Goal: Task Accomplishment & Management: Manage account settings

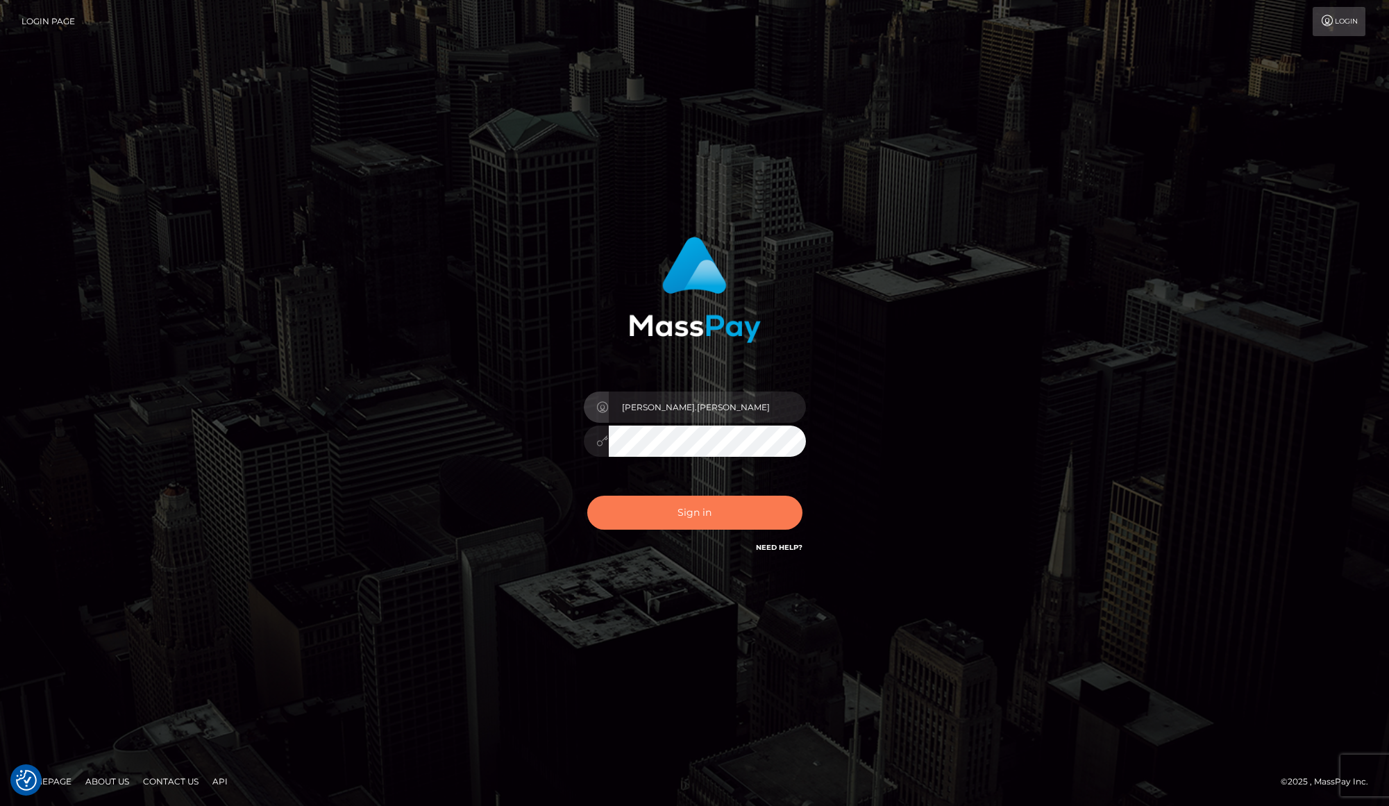
click at [691, 514] on button "Sign in" at bounding box center [694, 513] width 215 height 34
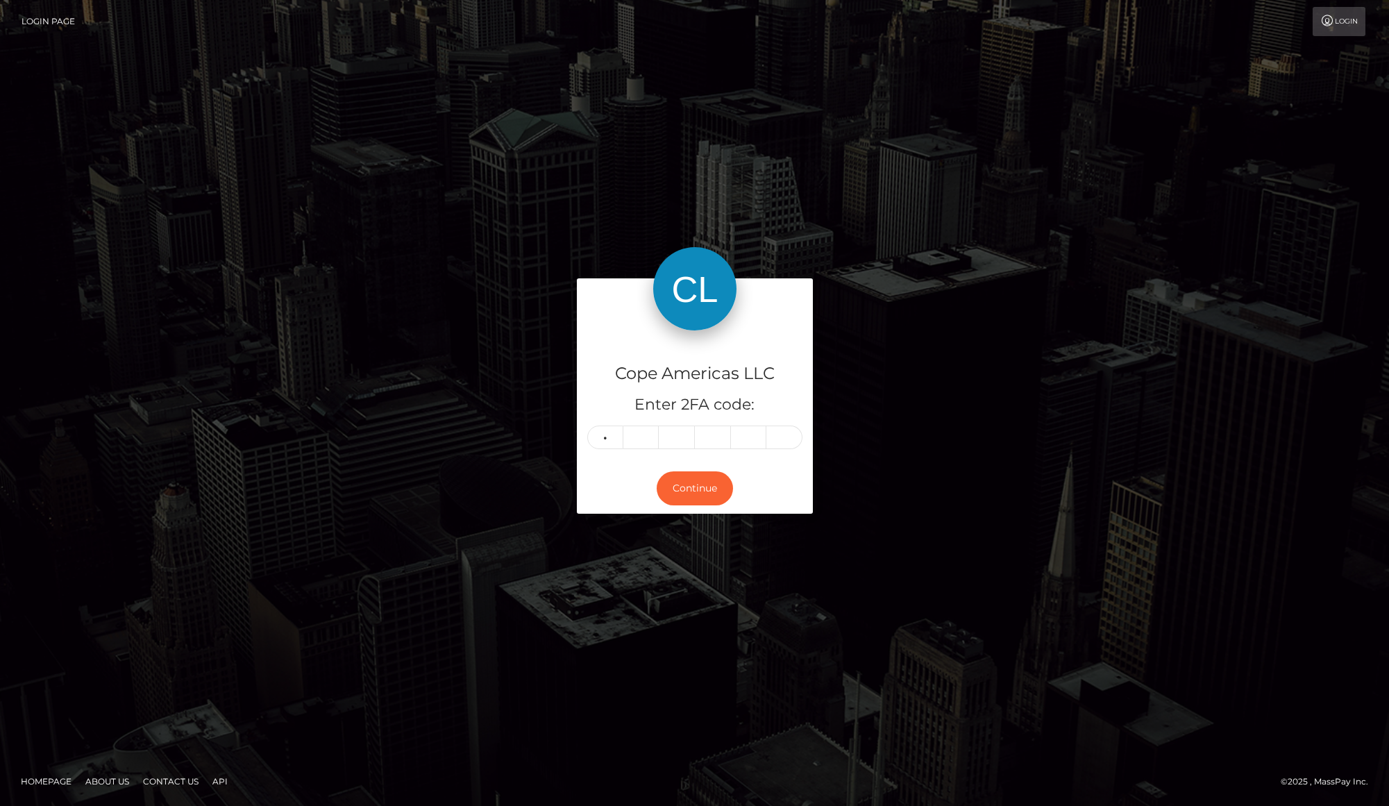
type input "3"
type input "2"
type input "7"
type input "3"
type input "8"
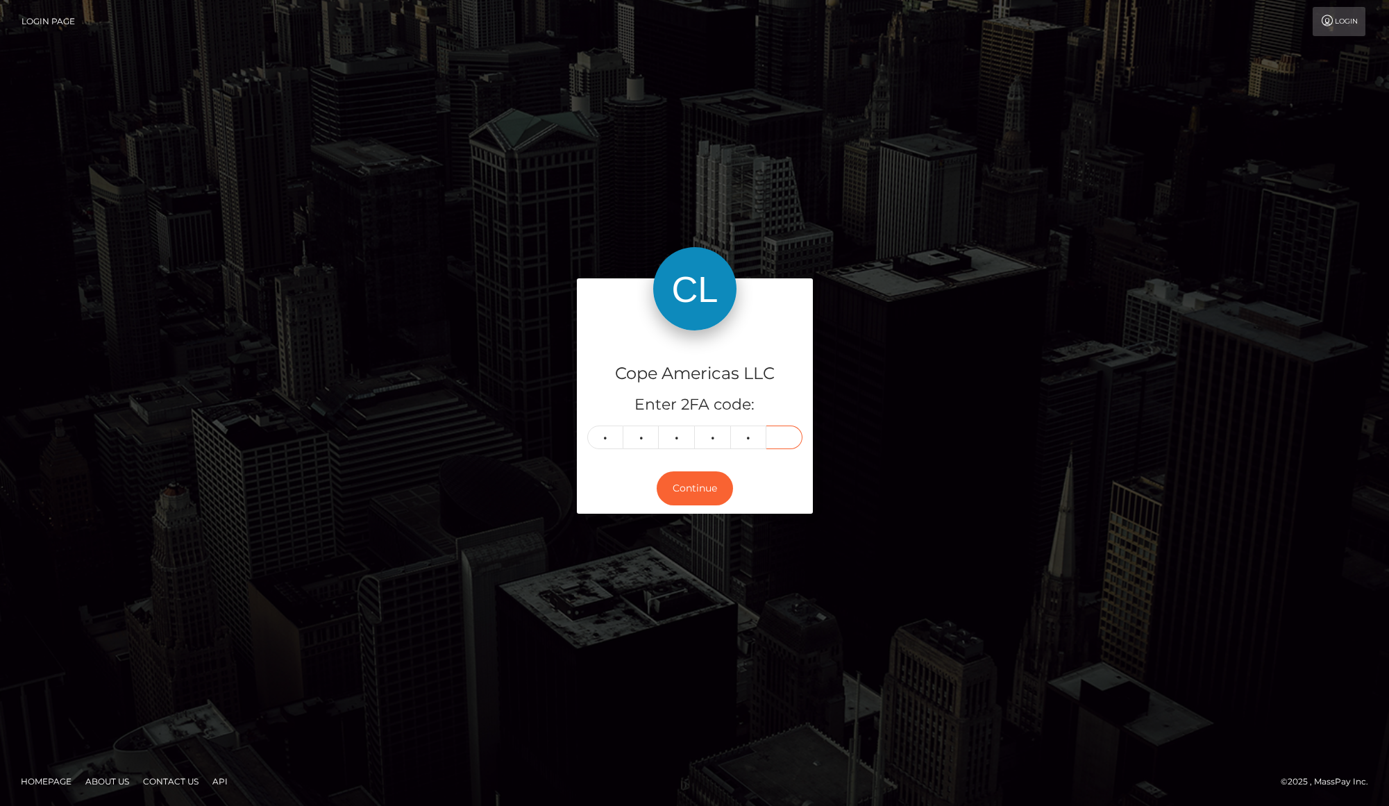
type input "3"
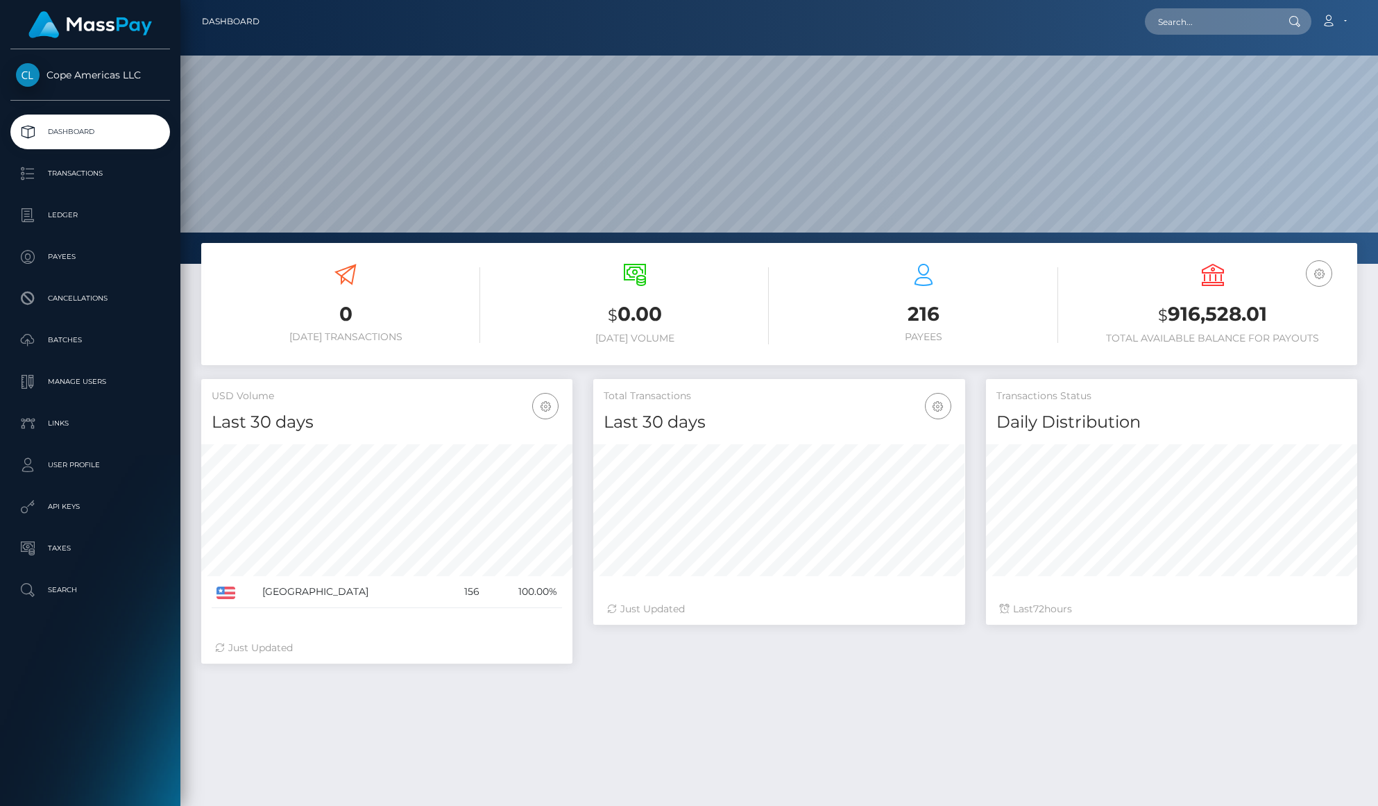
scroll to position [246, 371]
click at [94, 340] on p "Batches" at bounding box center [90, 340] width 149 height 21
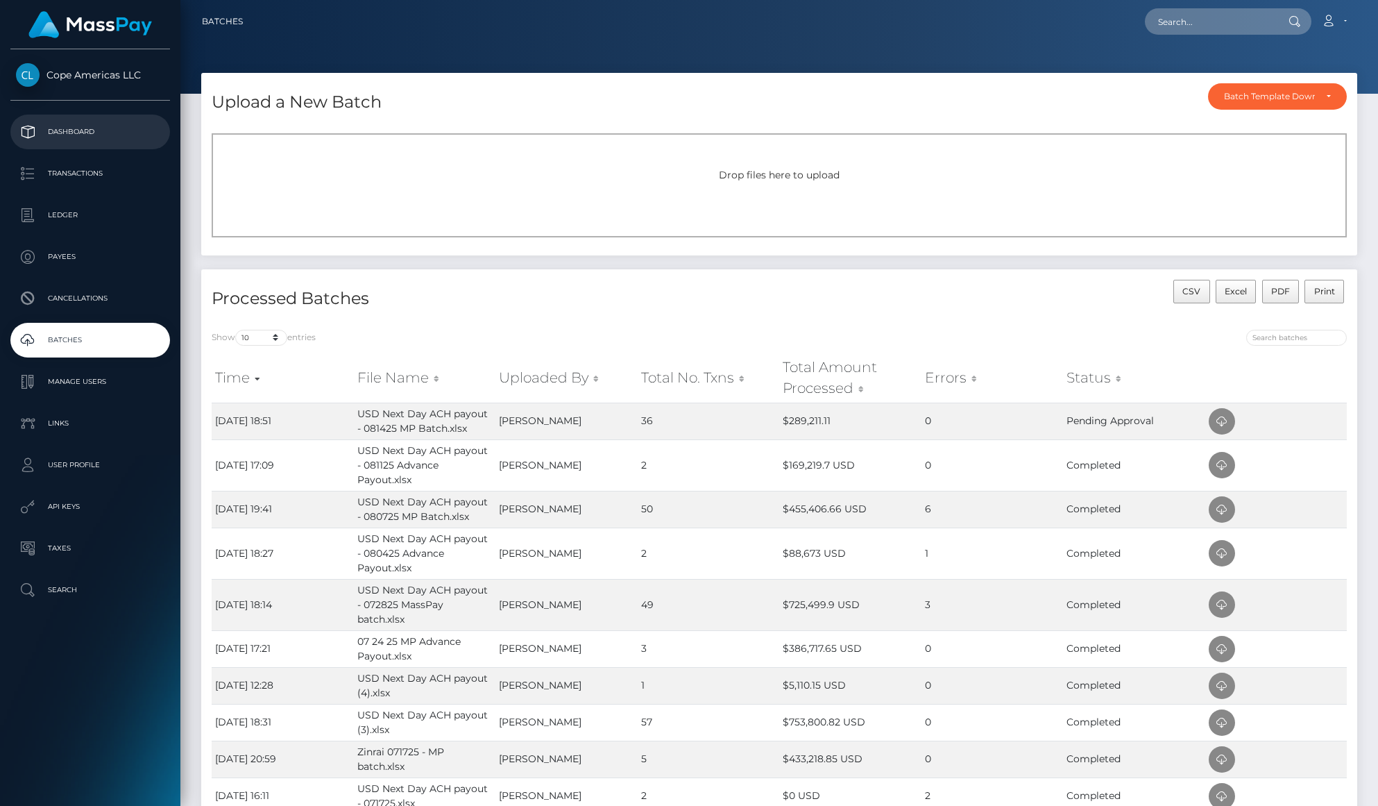
click at [153, 134] on p "Dashboard" at bounding box center [90, 131] width 149 height 21
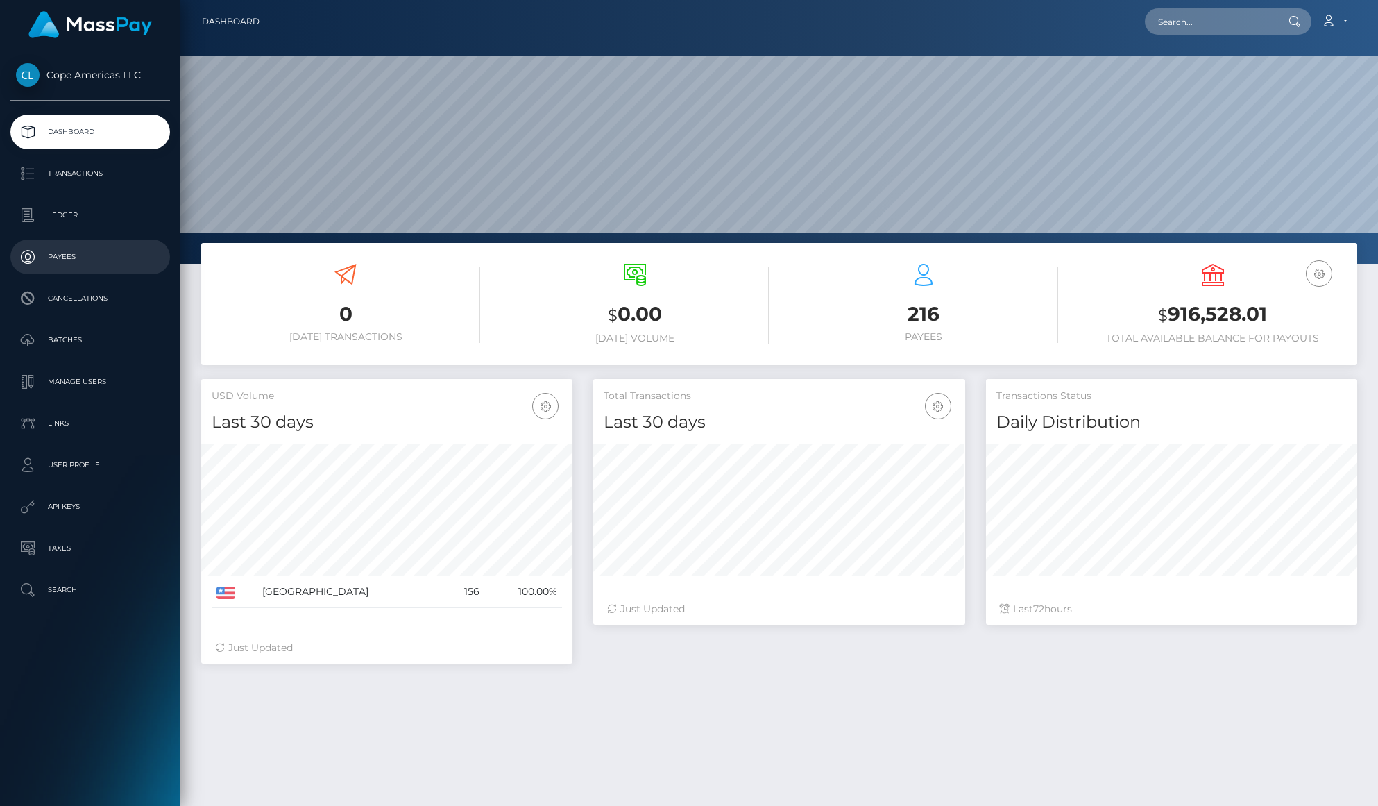
scroll to position [246, 371]
click at [92, 338] on p "Batches" at bounding box center [90, 340] width 149 height 21
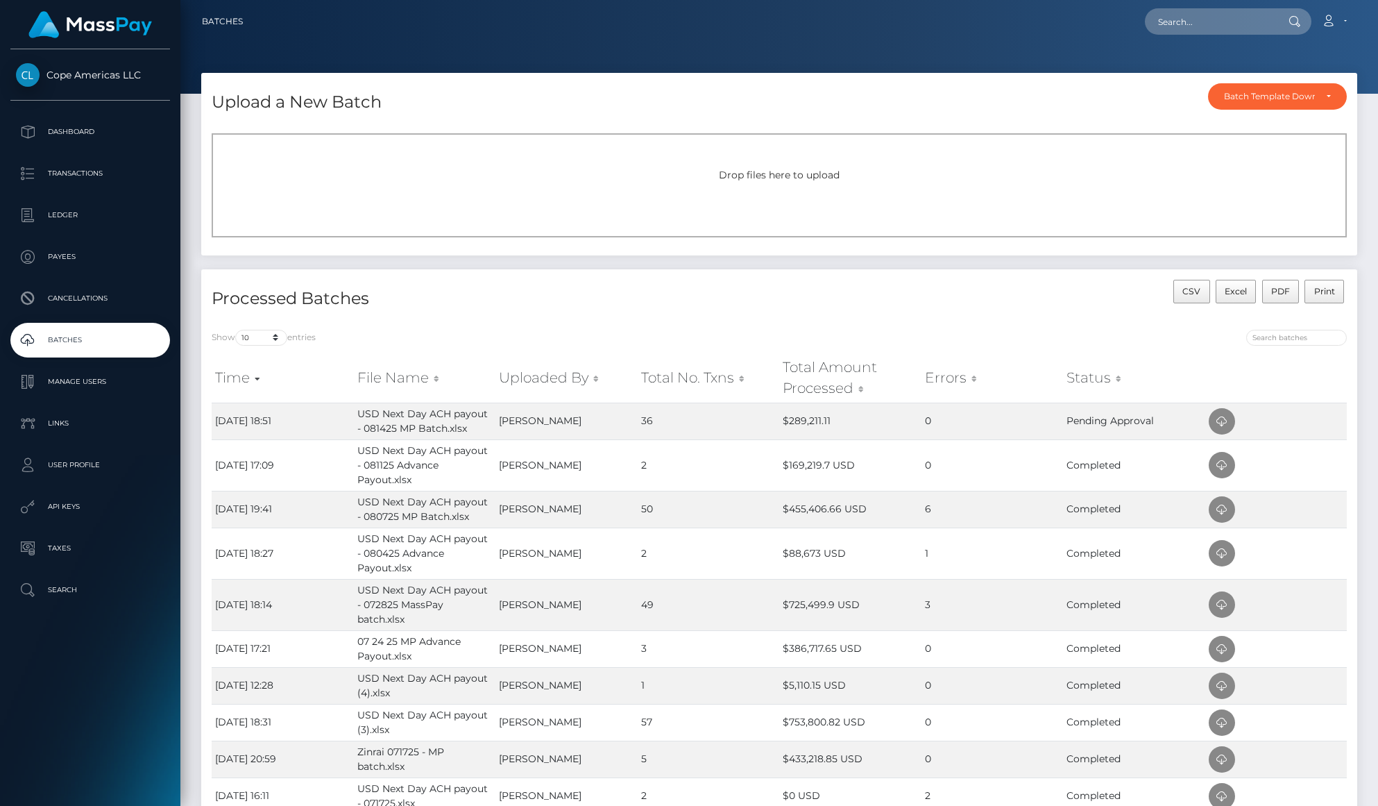
click at [649, 327] on div "Show 10 25 50 All entries Time File Name Uploaded By Total No. Txns Total Amoun…" at bounding box center [779, 595] width 1156 height 552
click at [114, 118] on link "Dashboard" at bounding box center [90, 132] width 160 height 35
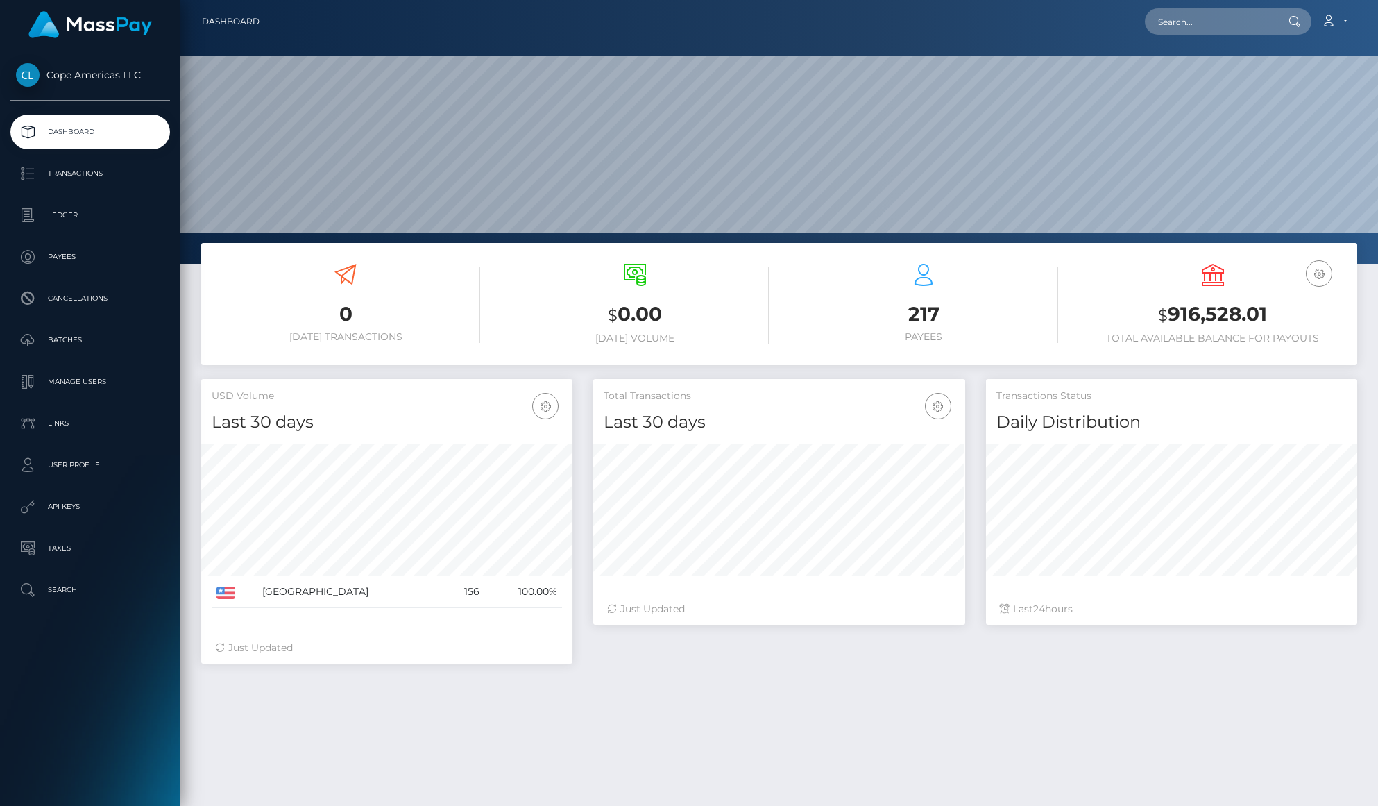
scroll to position [246, 371]
click at [87, 207] on p "Ledger" at bounding box center [90, 215] width 149 height 21
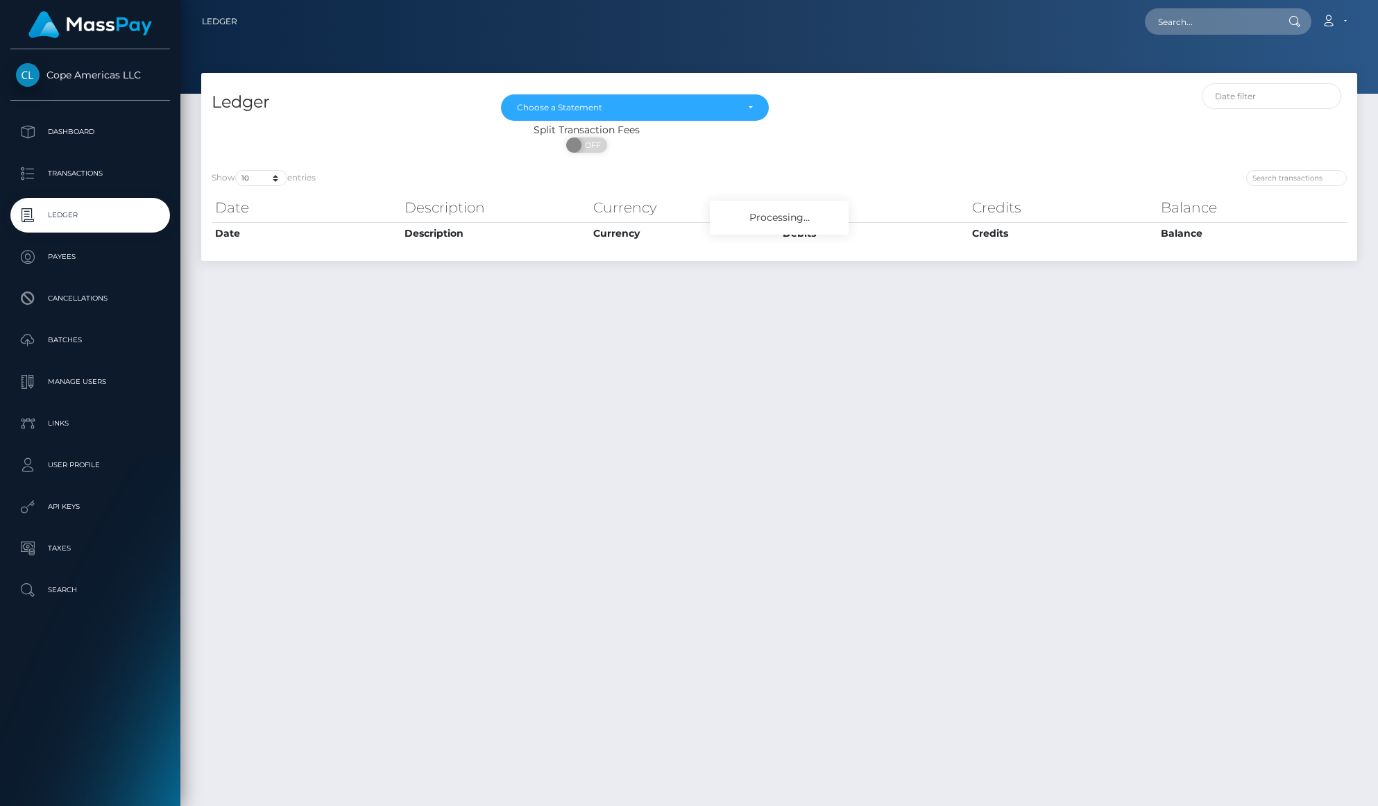
click at [99, 178] on p "Transactions" at bounding box center [90, 173] width 149 height 21
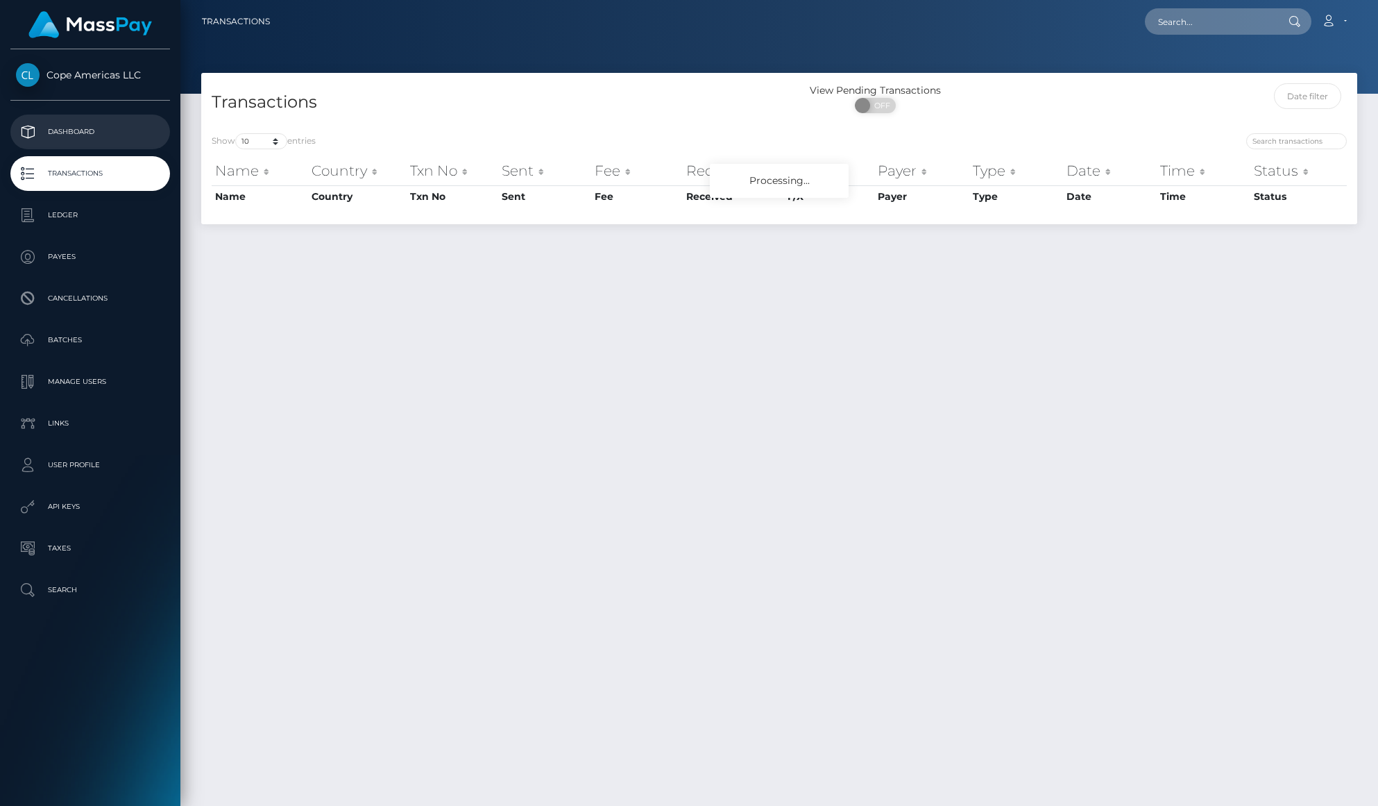
click at [100, 134] on p "Dashboard" at bounding box center [90, 131] width 149 height 21
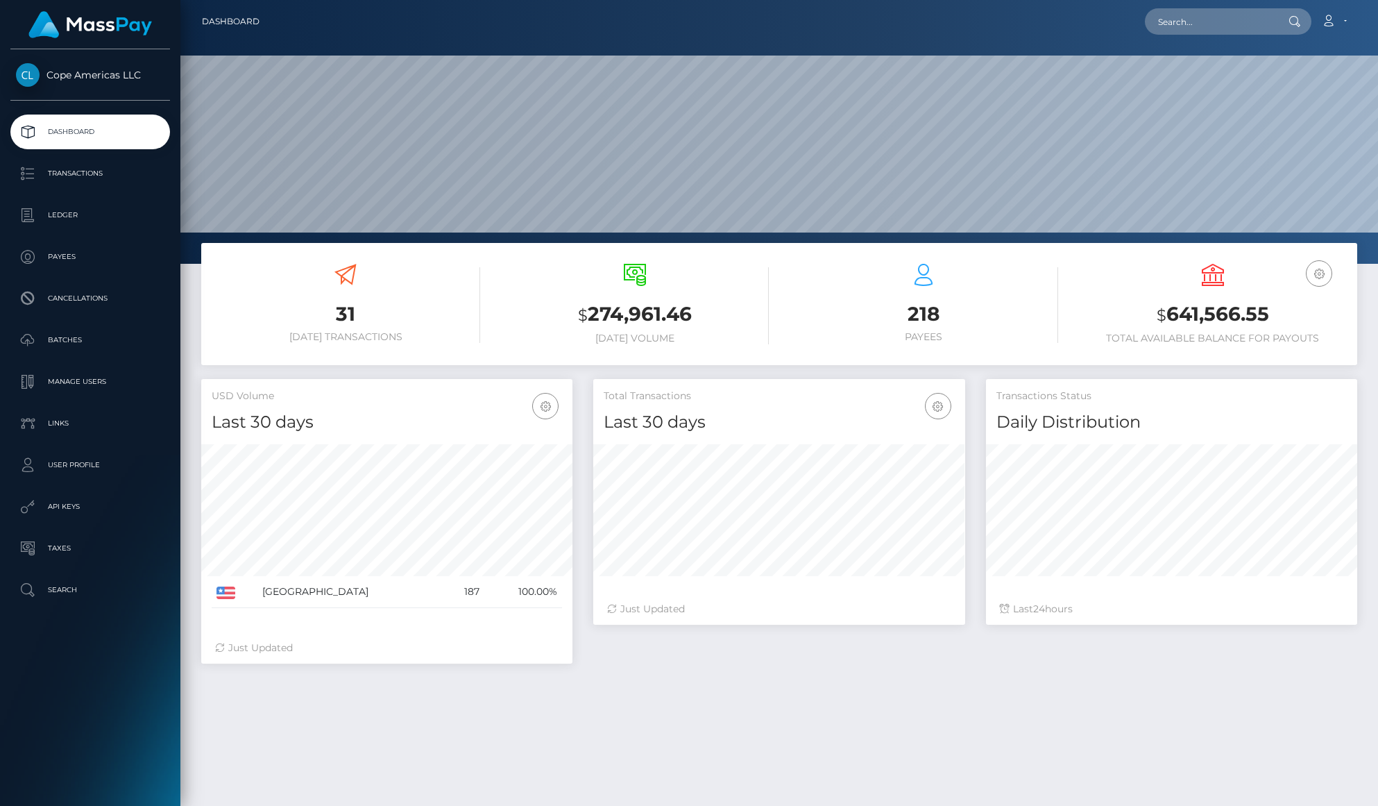
scroll to position [246, 371]
click at [92, 346] on p "Batches" at bounding box center [90, 340] width 149 height 21
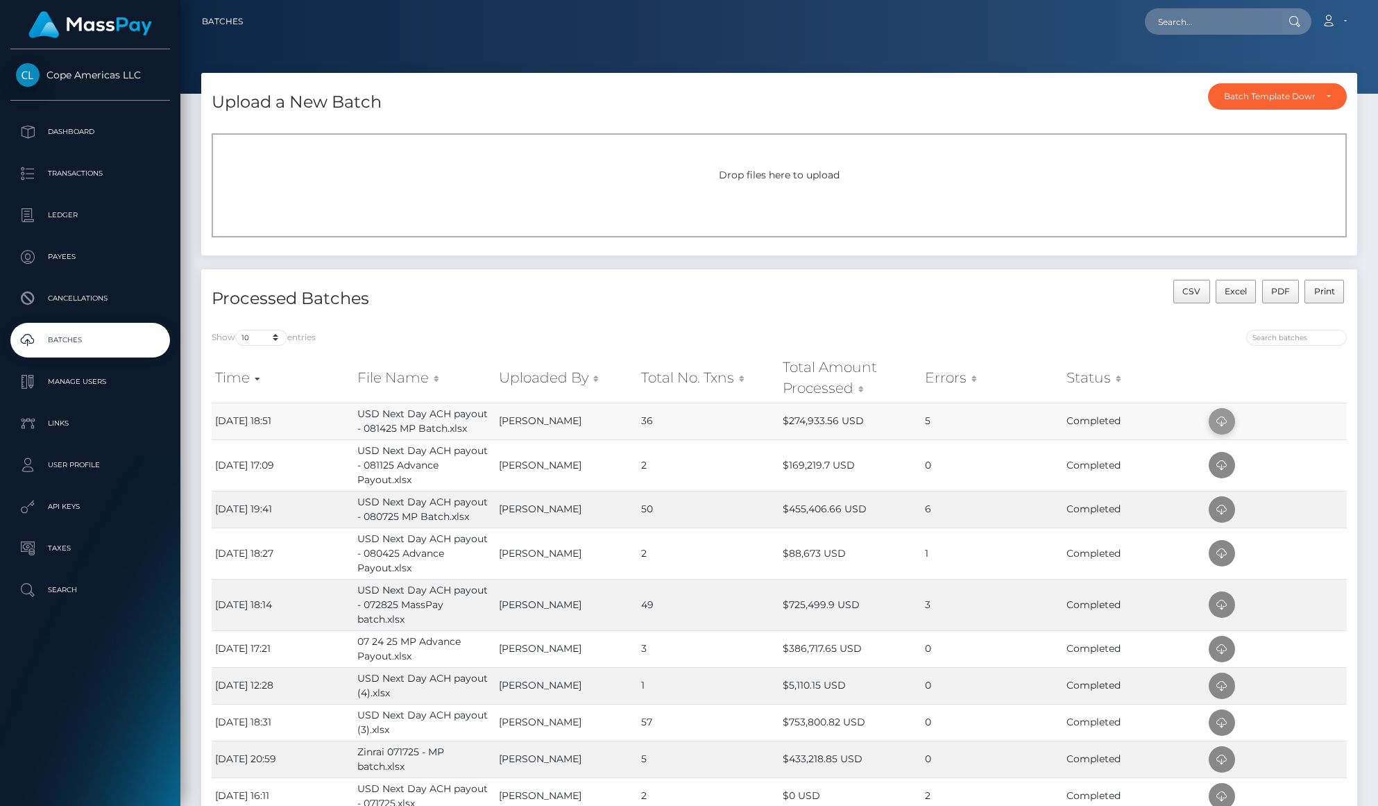
click at [1217, 423] on icon at bounding box center [1222, 421] width 17 height 17
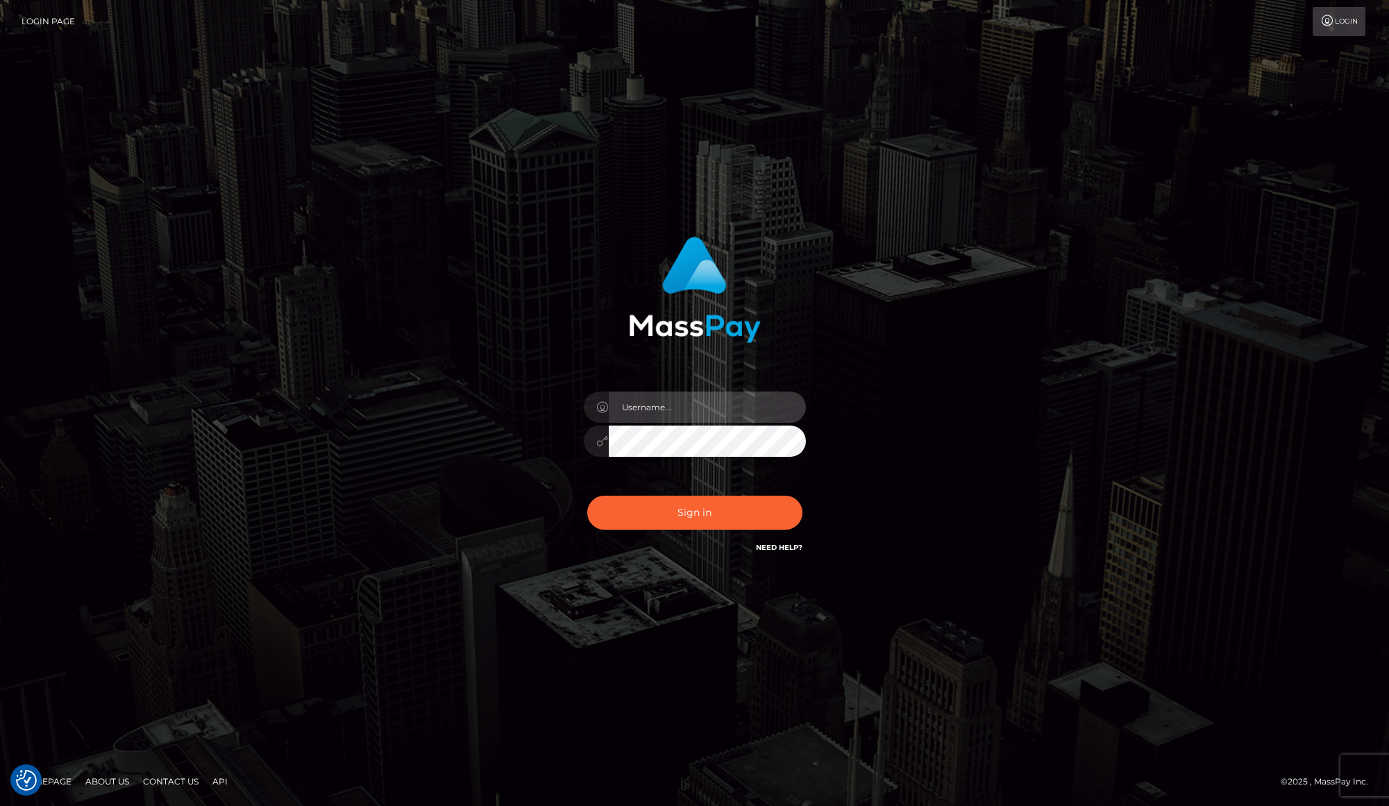
type input "[PERSON_NAME].[PERSON_NAME]"
click at [652, 512] on button "Sign in" at bounding box center [694, 513] width 215 height 34
type input "[PERSON_NAME].[PERSON_NAME]"
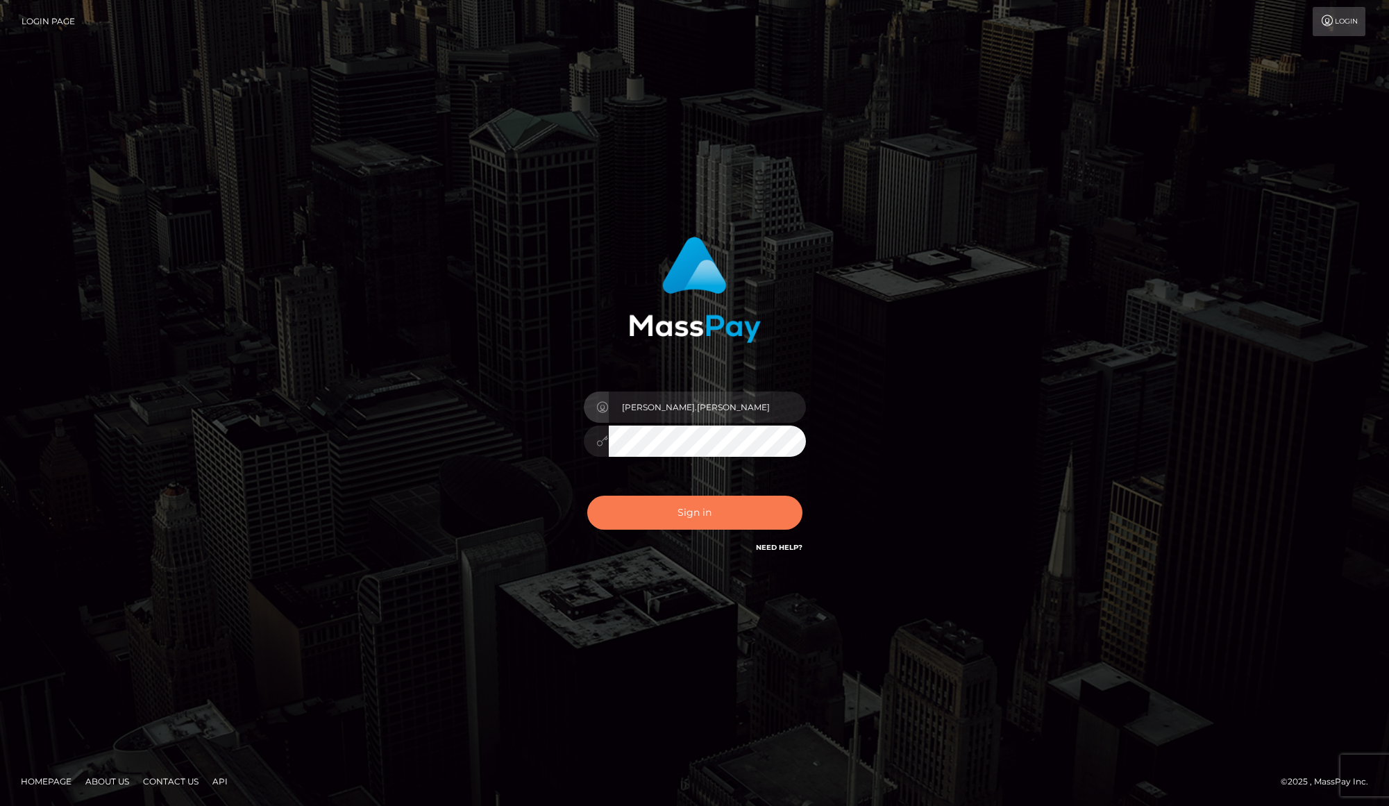
click at [750, 511] on button "Sign in" at bounding box center [694, 513] width 215 height 34
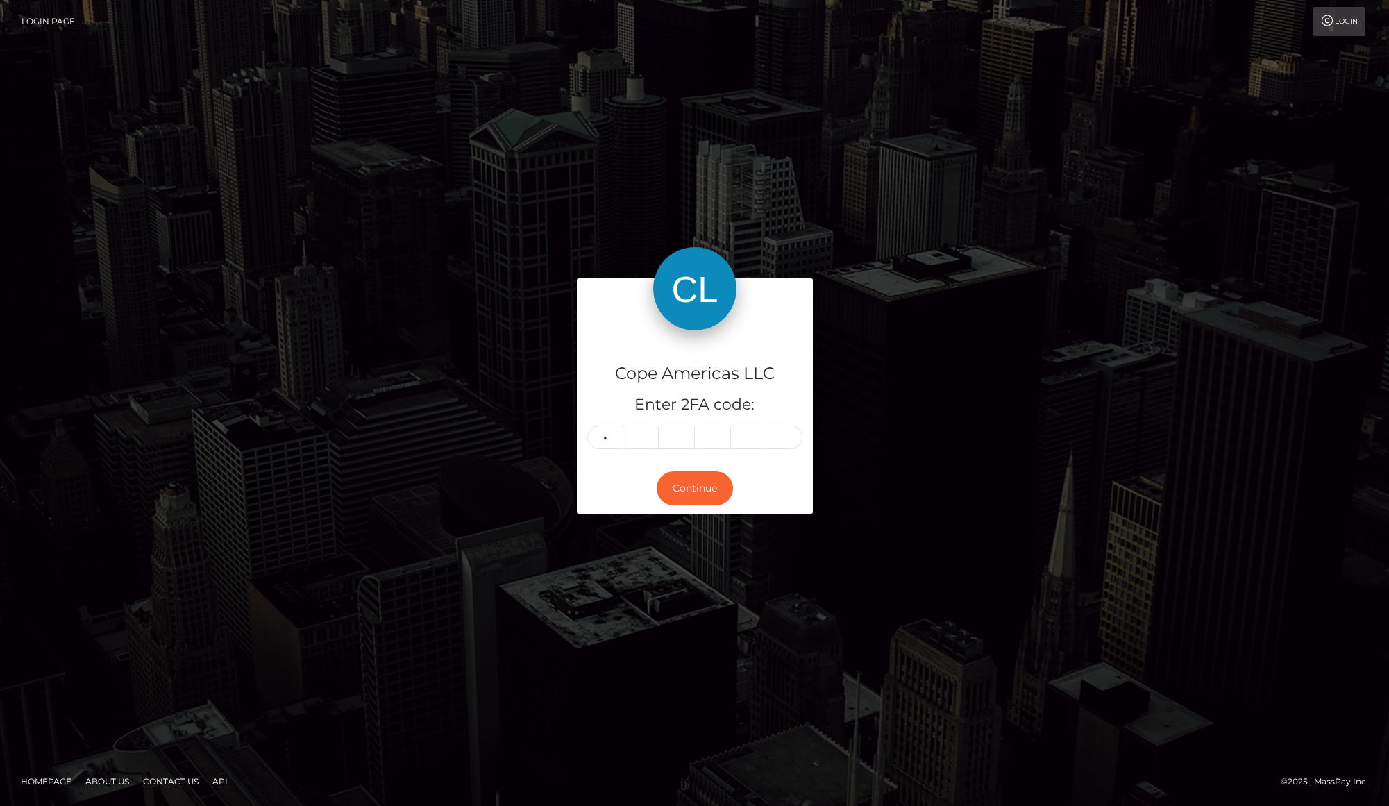
type input "1"
type input "0"
type input "9"
type input "5"
type input "8"
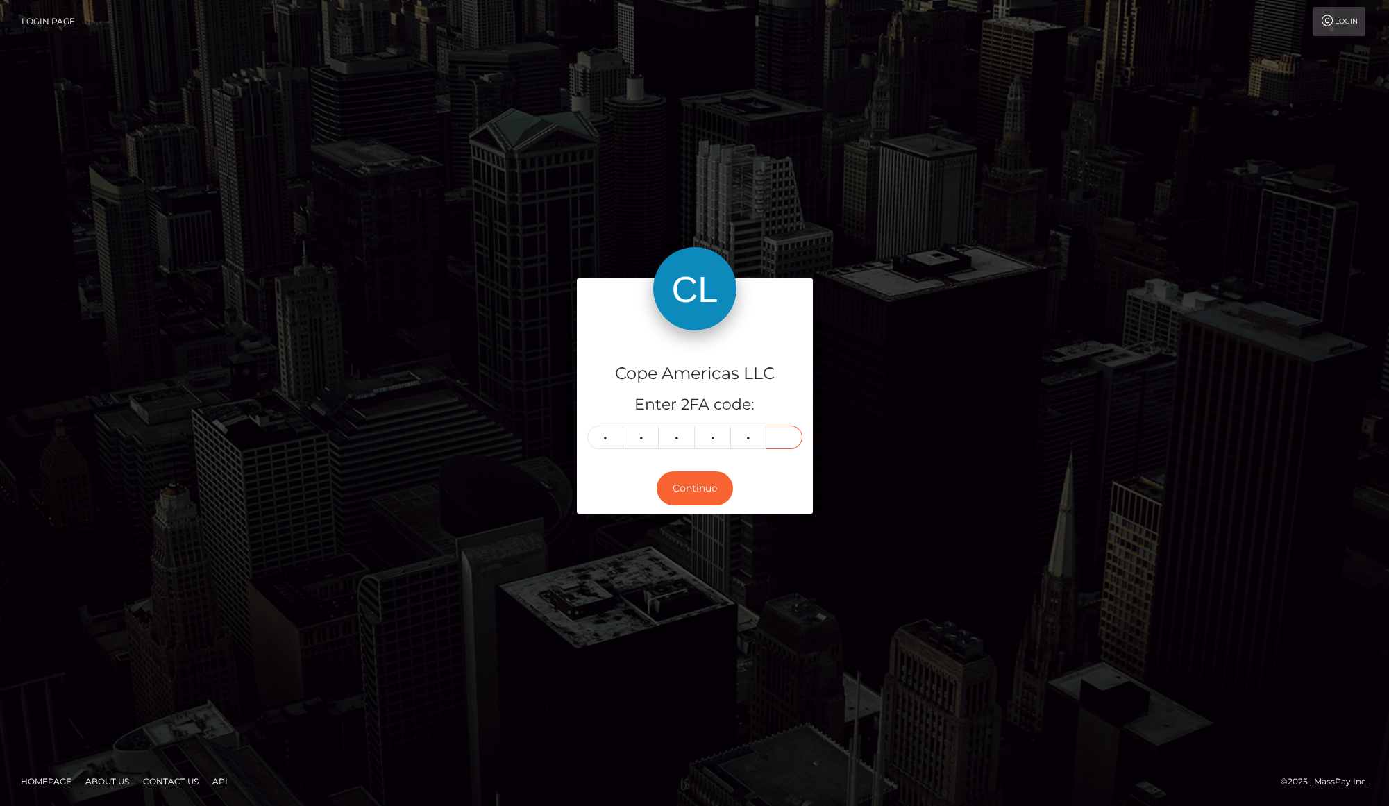
type input "8"
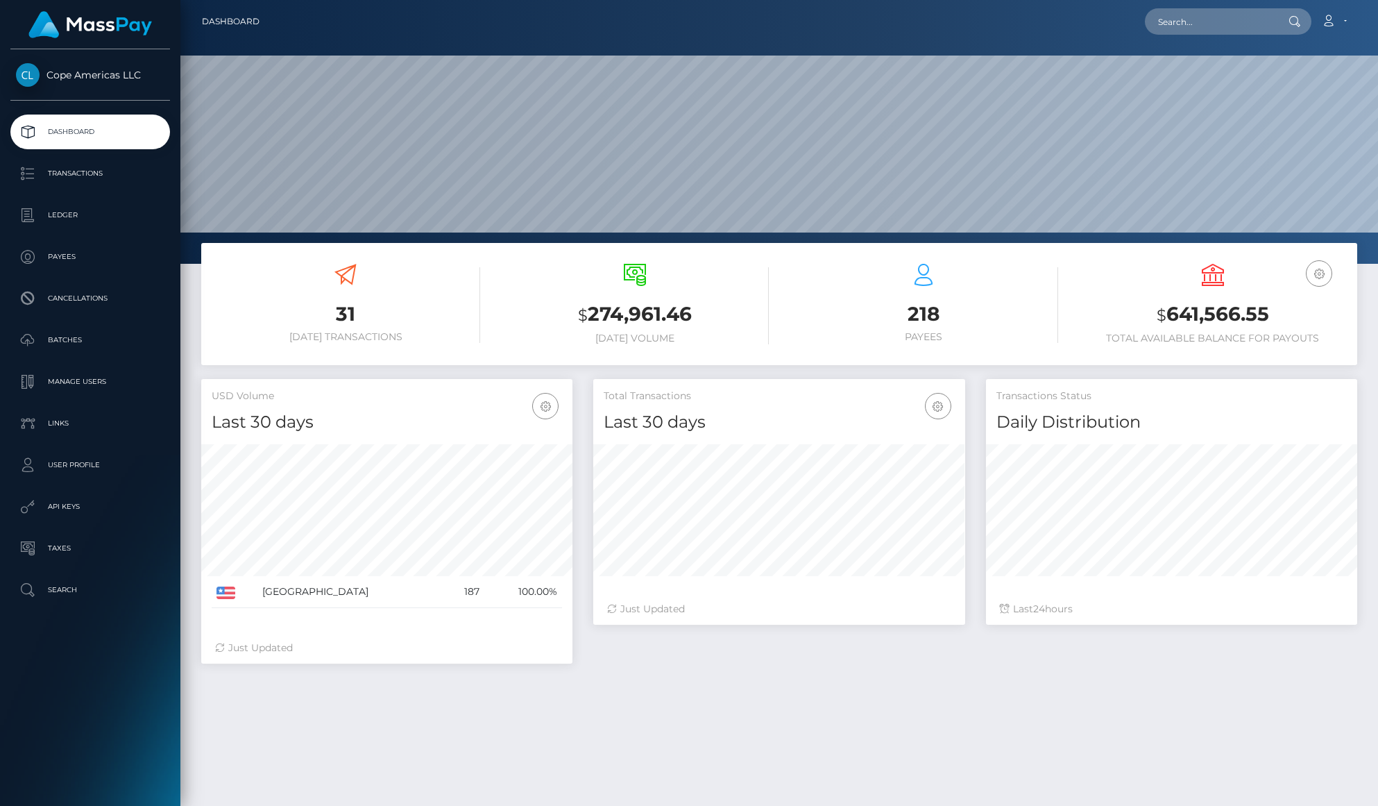
scroll to position [246, 371]
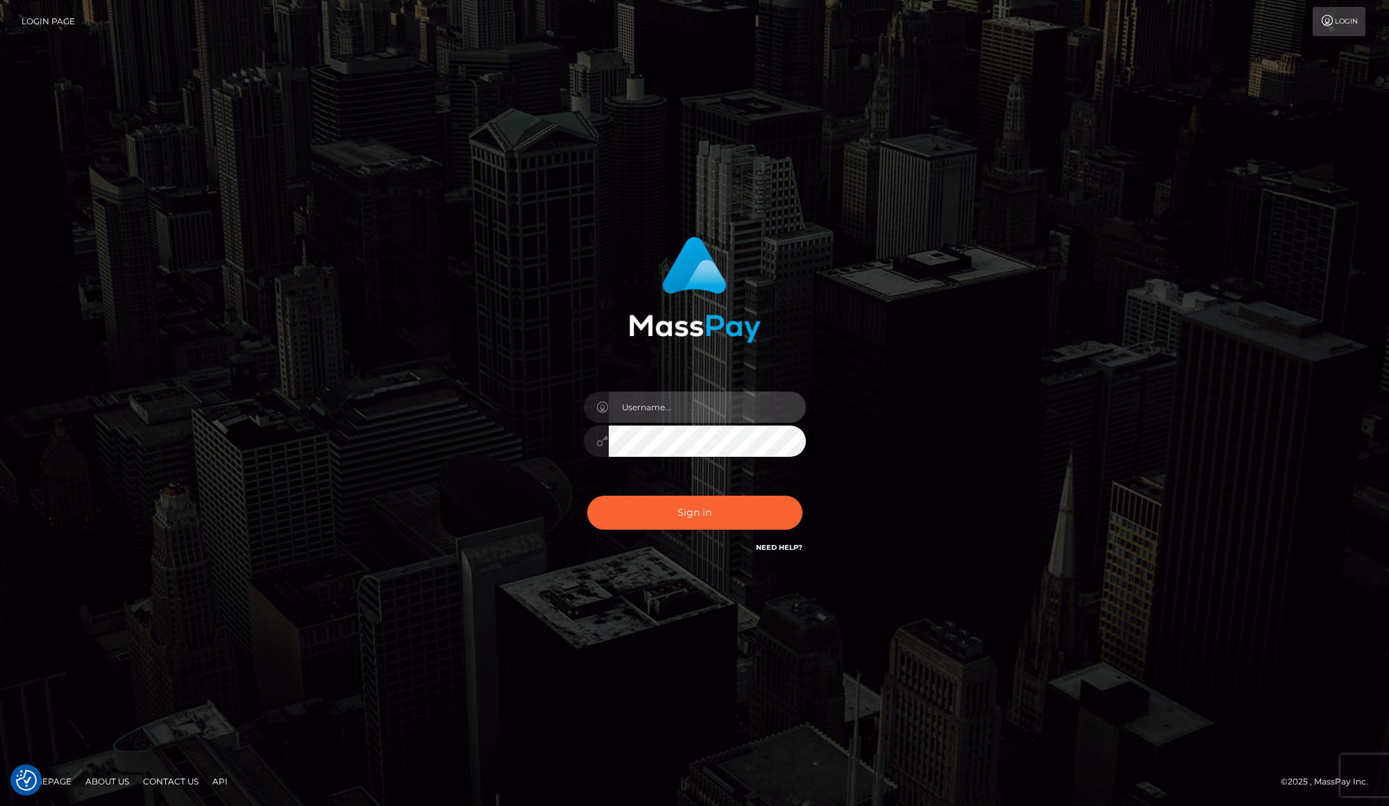
type input "[PERSON_NAME].[PERSON_NAME]"
